Goal: Check status: Check status

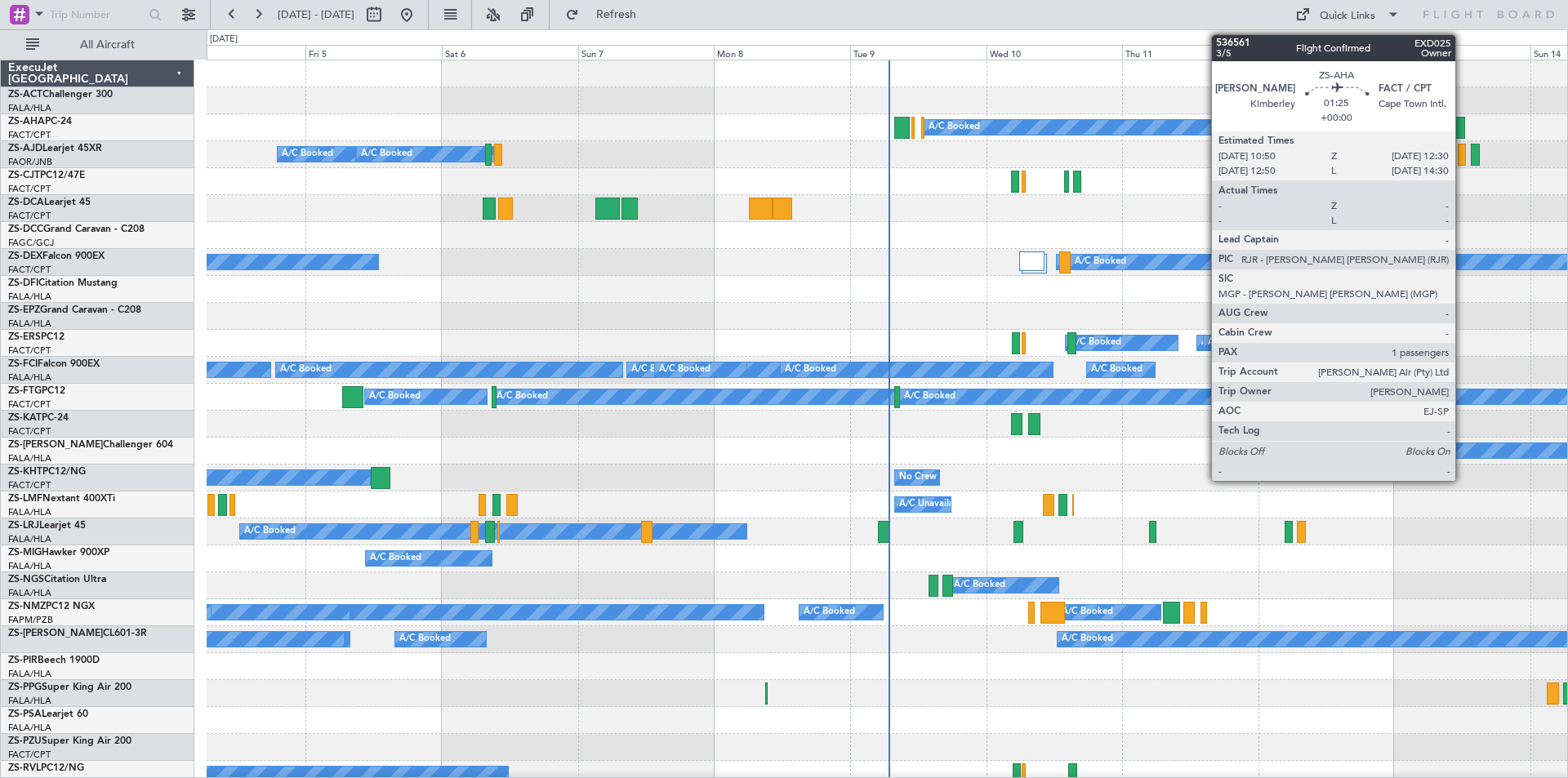
click at [1463, 130] on div at bounding box center [1459, 127] width 10 height 22
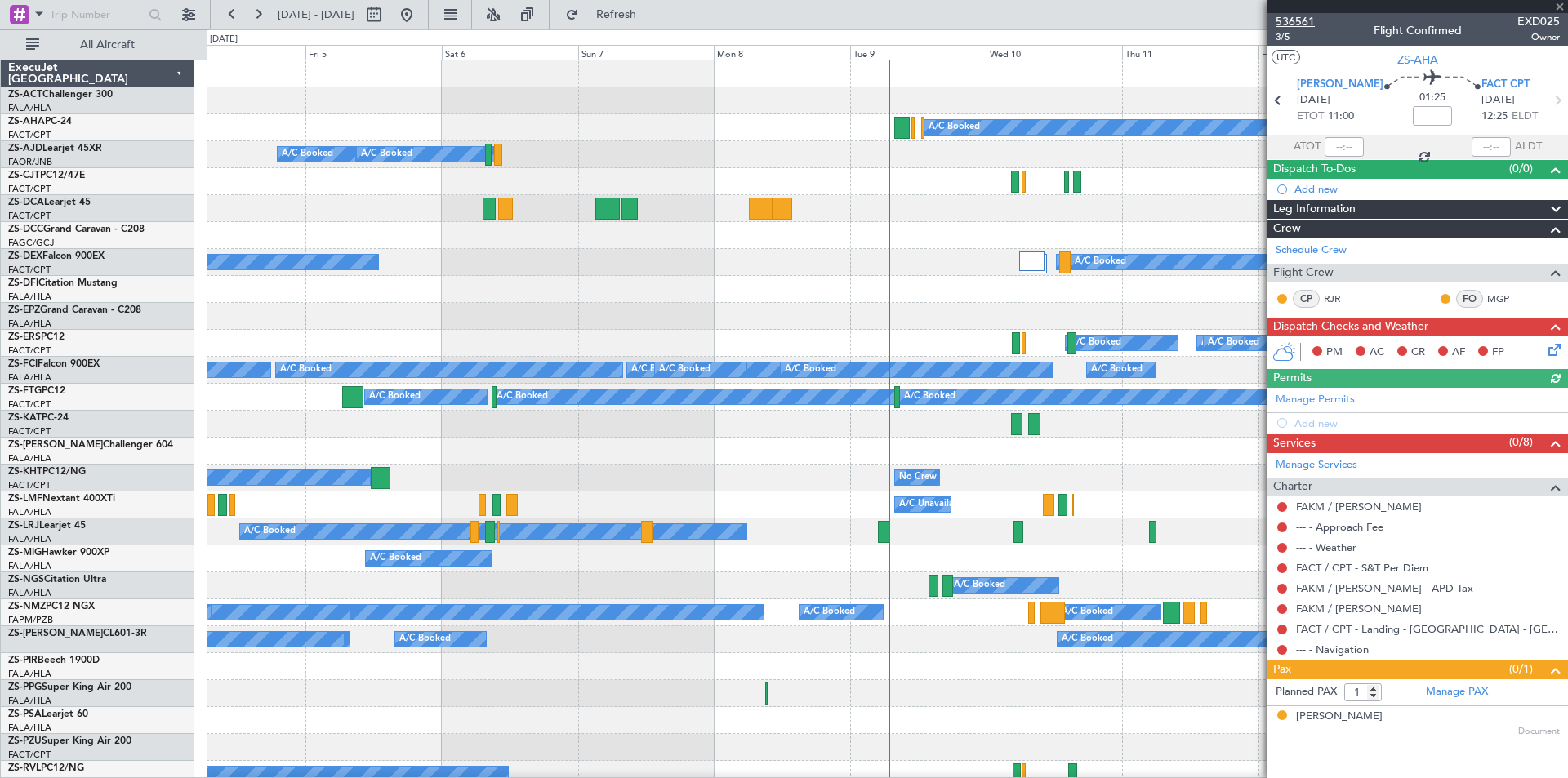
click at [1296, 16] on span "536561" at bounding box center [1295, 21] width 39 height 17
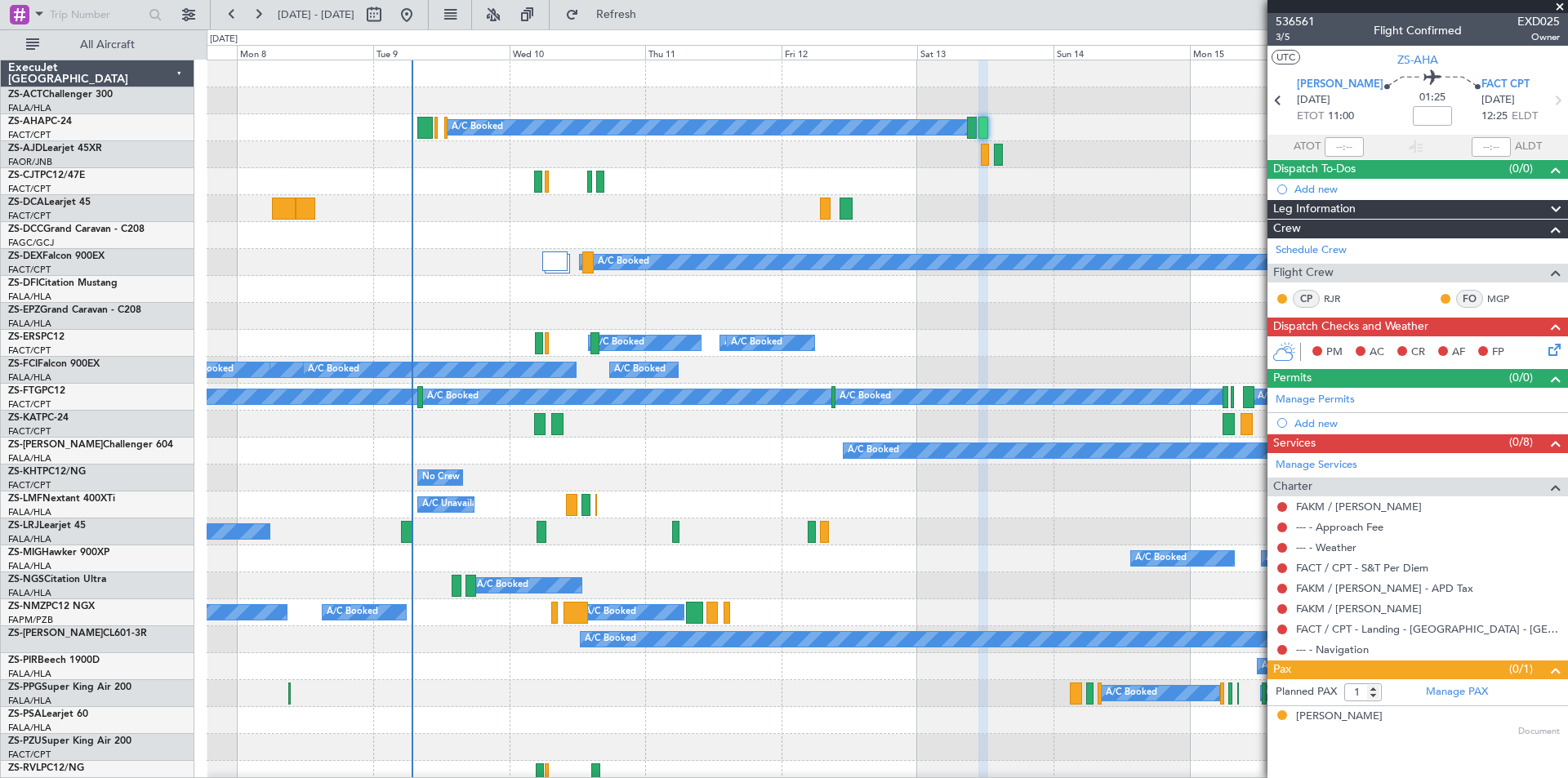
click at [636, 218] on div at bounding box center [887, 209] width 1360 height 27
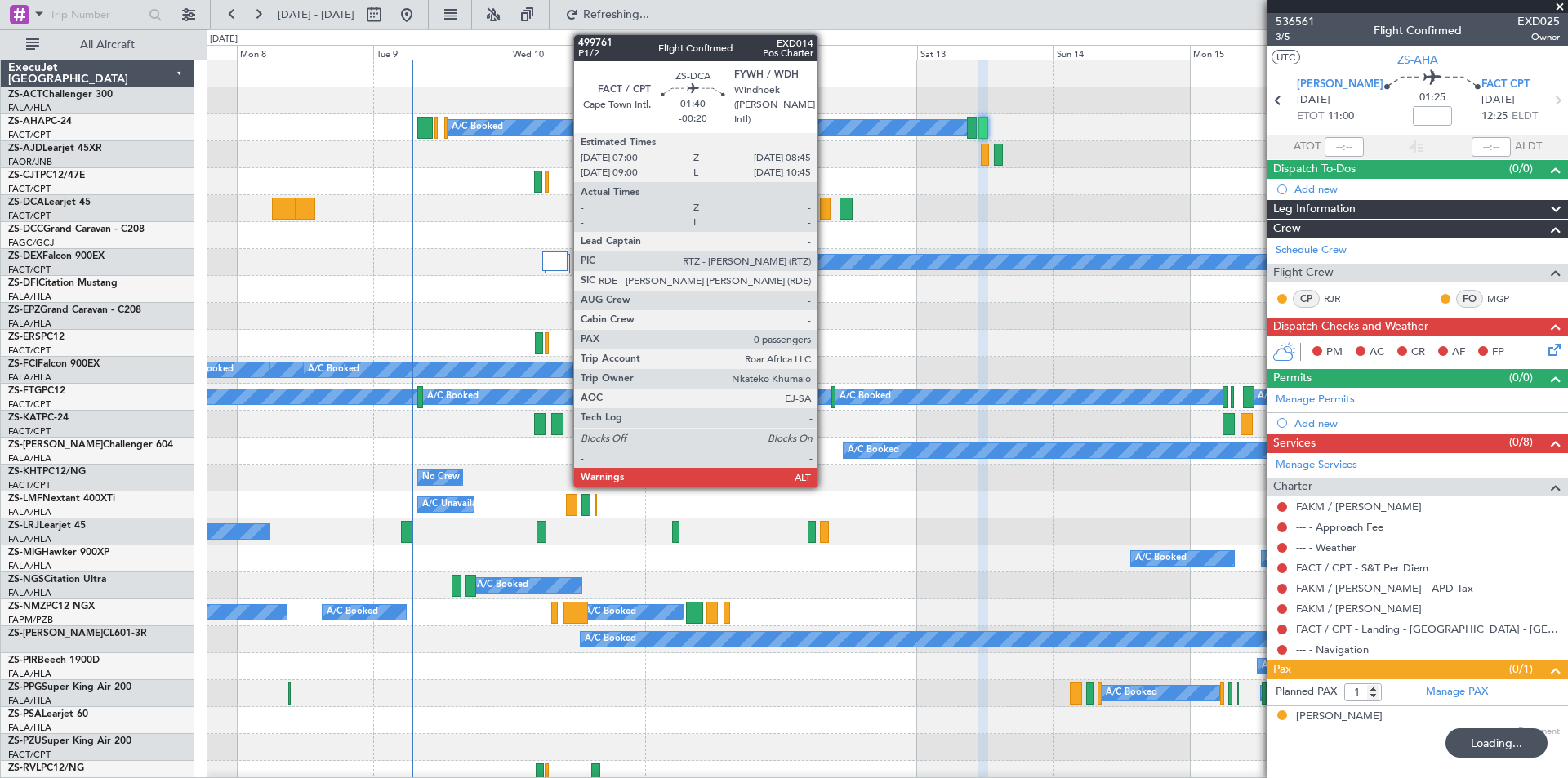
click at [825, 208] on div at bounding box center [825, 208] width 11 height 22
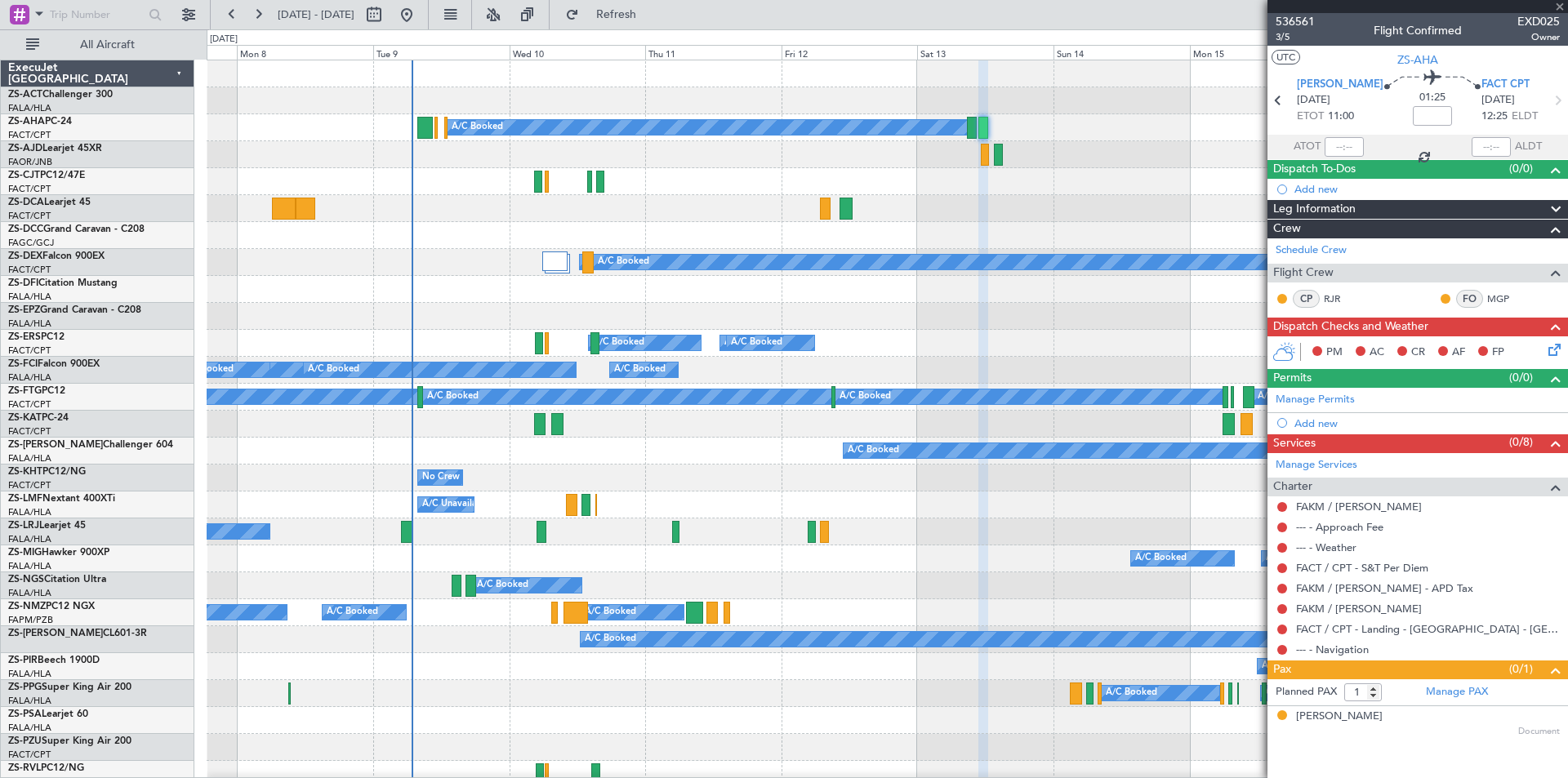
type input "-00:20"
type input "0"
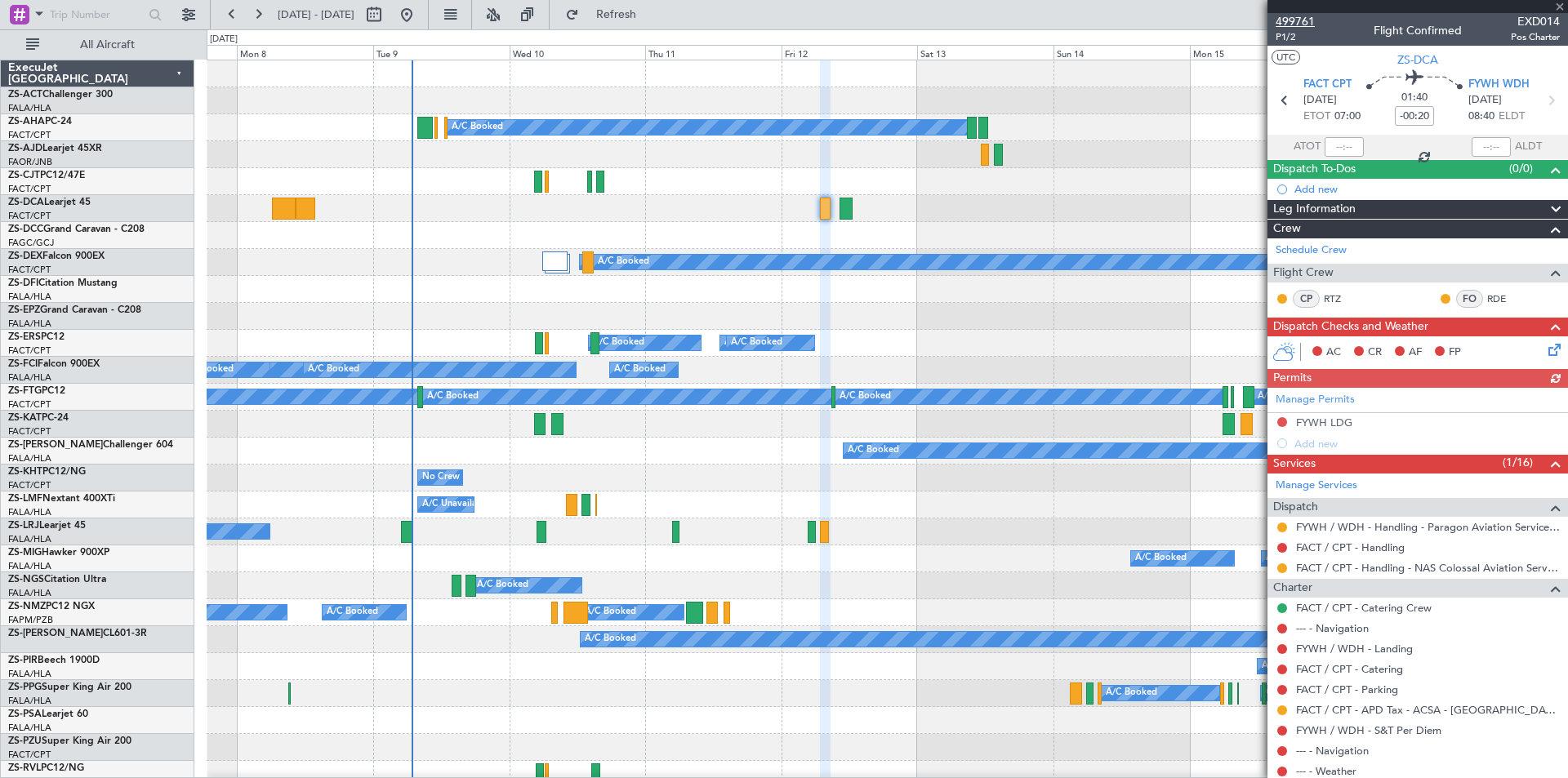
click at [1299, 19] on span "499761" at bounding box center [1295, 21] width 39 height 17
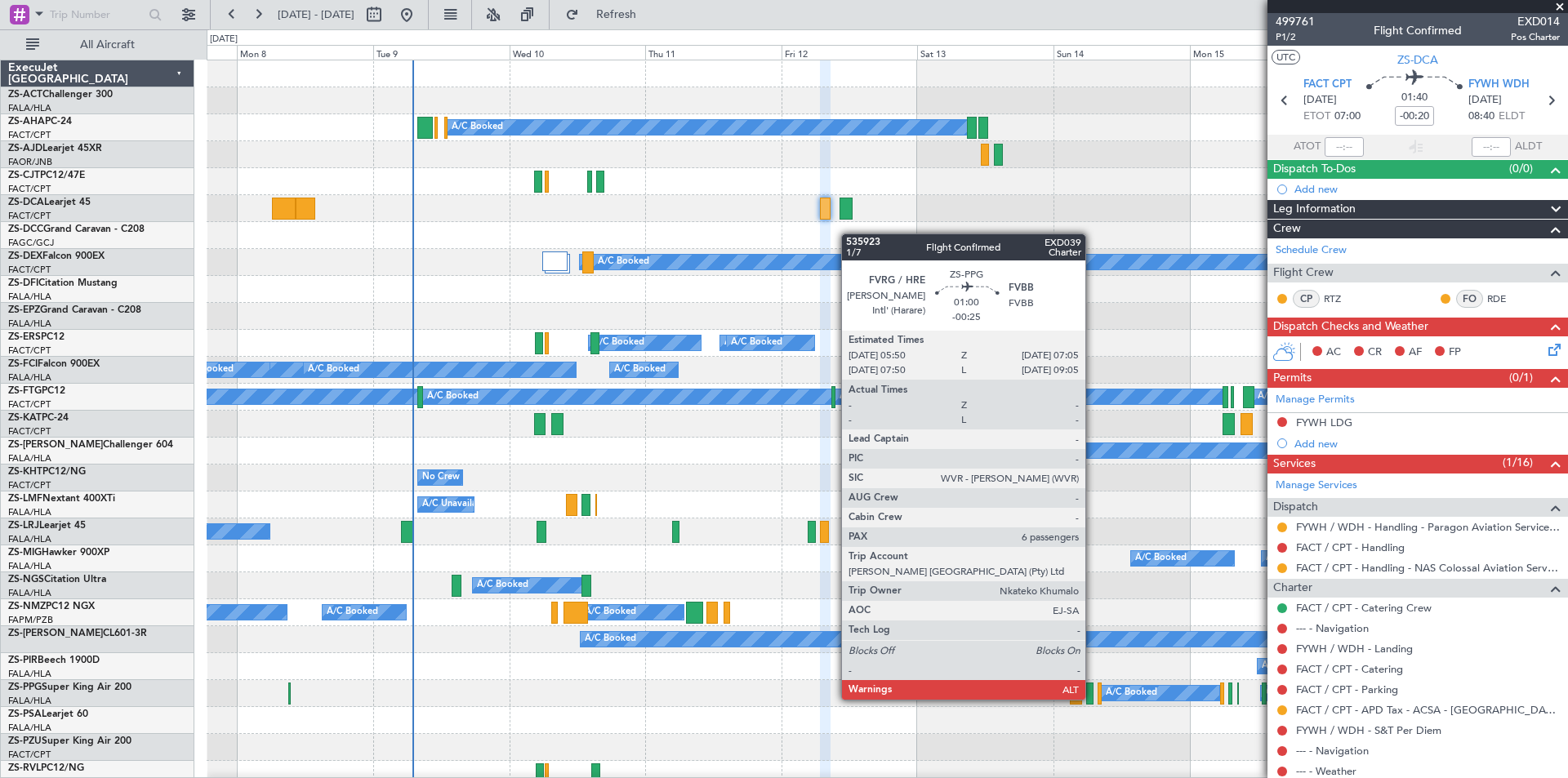
click at [1092, 699] on div at bounding box center [1090, 693] width 7 height 22
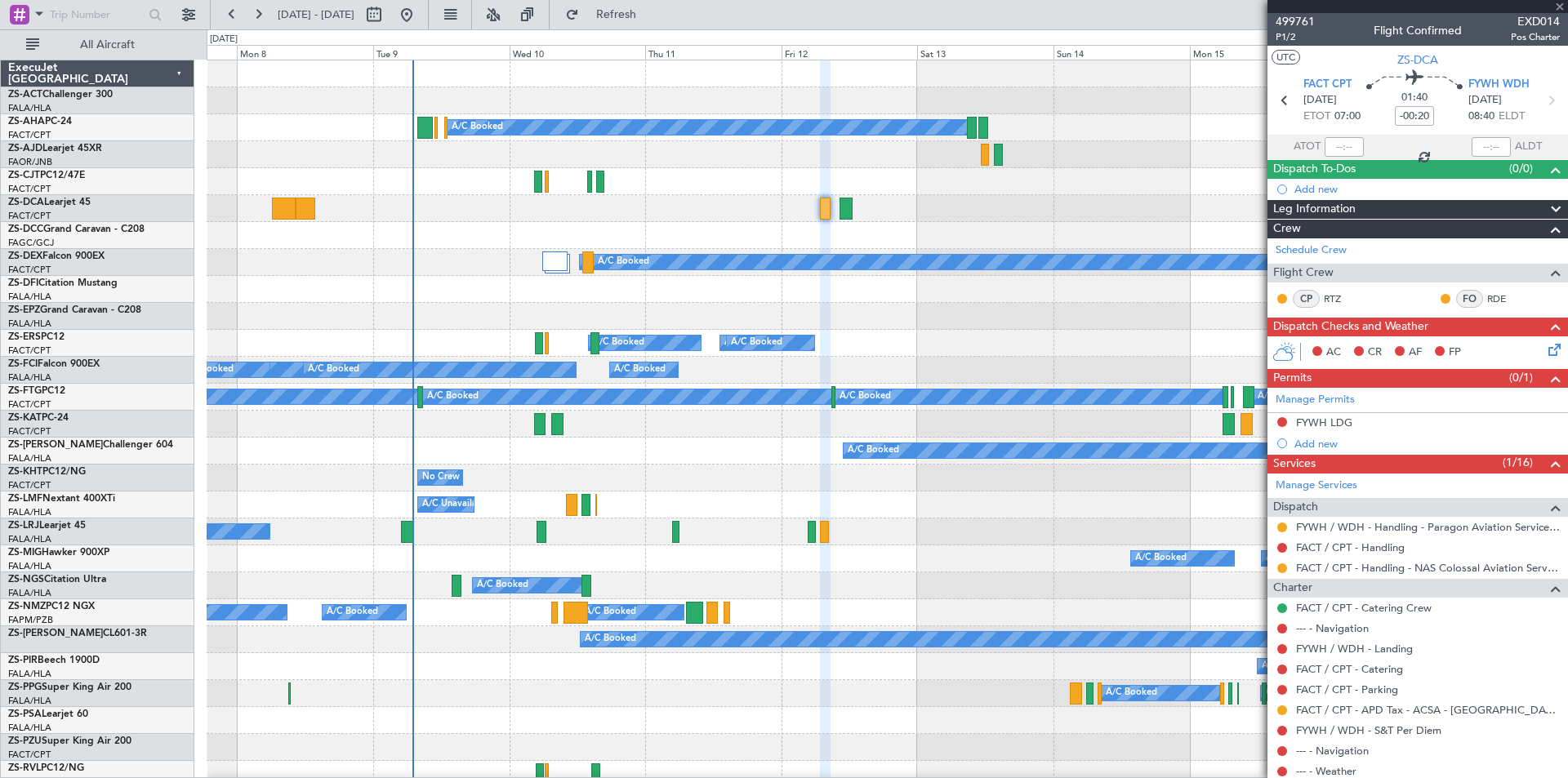
type input "-00:25"
type input "6"
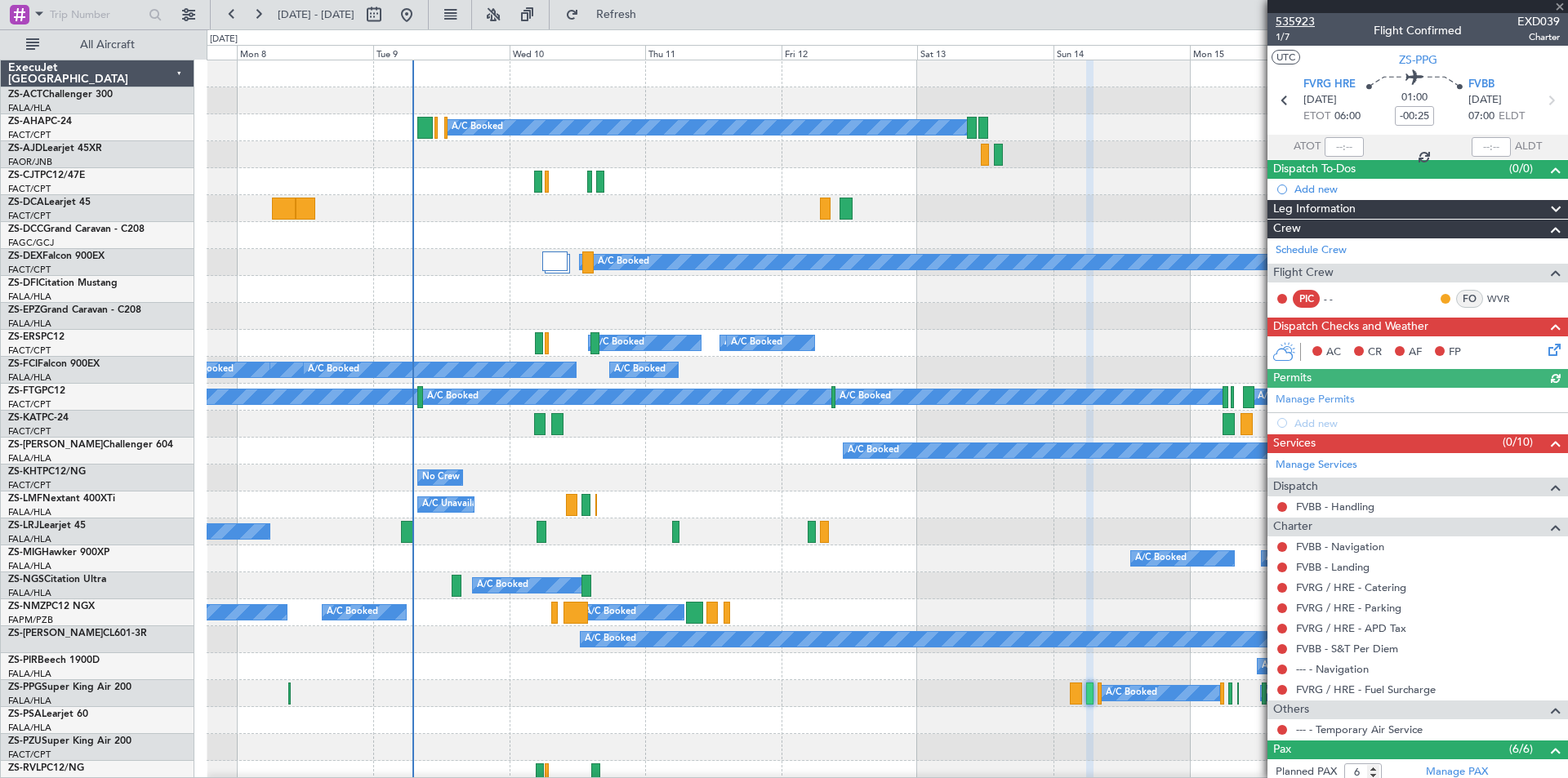
click at [1306, 16] on span "535923" at bounding box center [1295, 21] width 39 height 17
